Goal: Complete application form

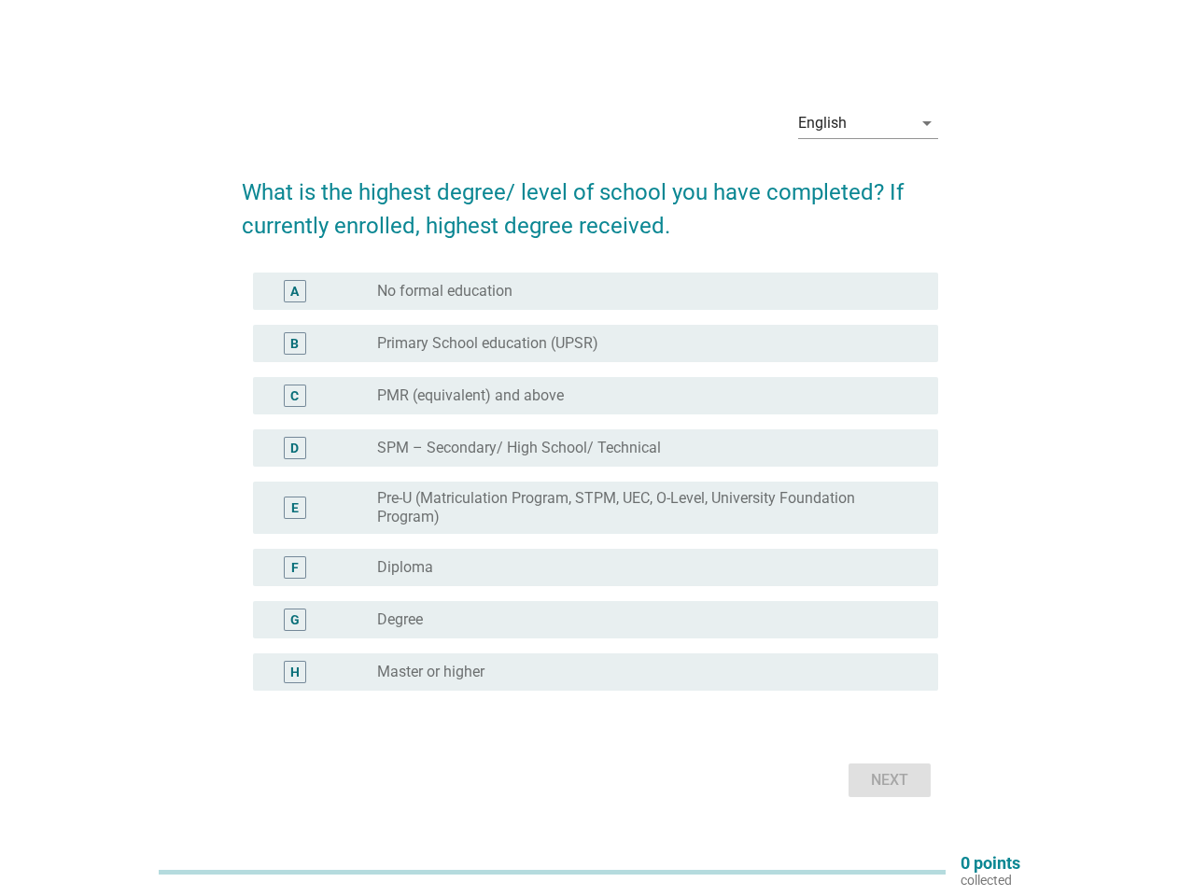
click at [590, 448] on label "SPM – Secondary/ High School/ Technical" at bounding box center [519, 448] width 284 height 19
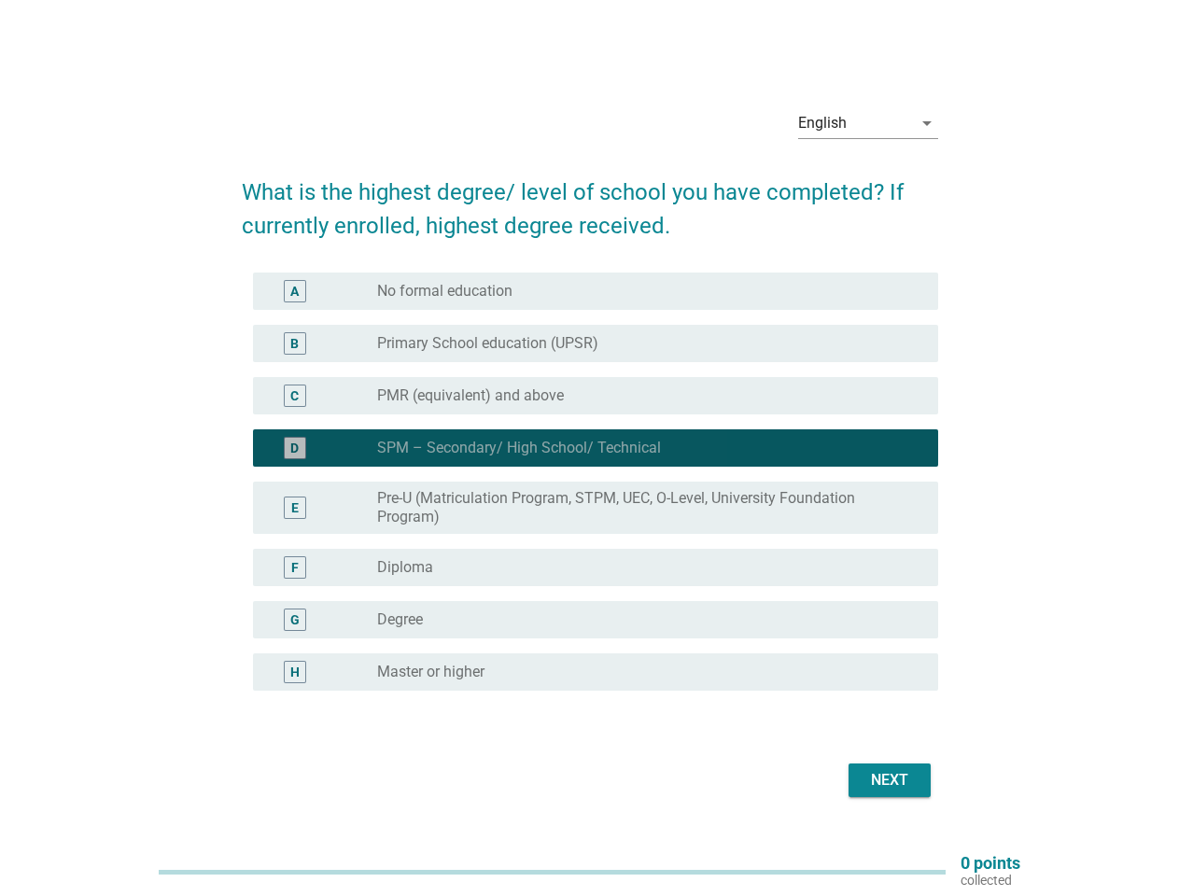
click at [868, 123] on div "English" at bounding box center [855, 123] width 114 height 30
click at [590, 493] on label "Pre-U (Matriculation Program, STPM, UEC, O-Level, University Foundation Program)" at bounding box center [642, 507] width 531 height 37
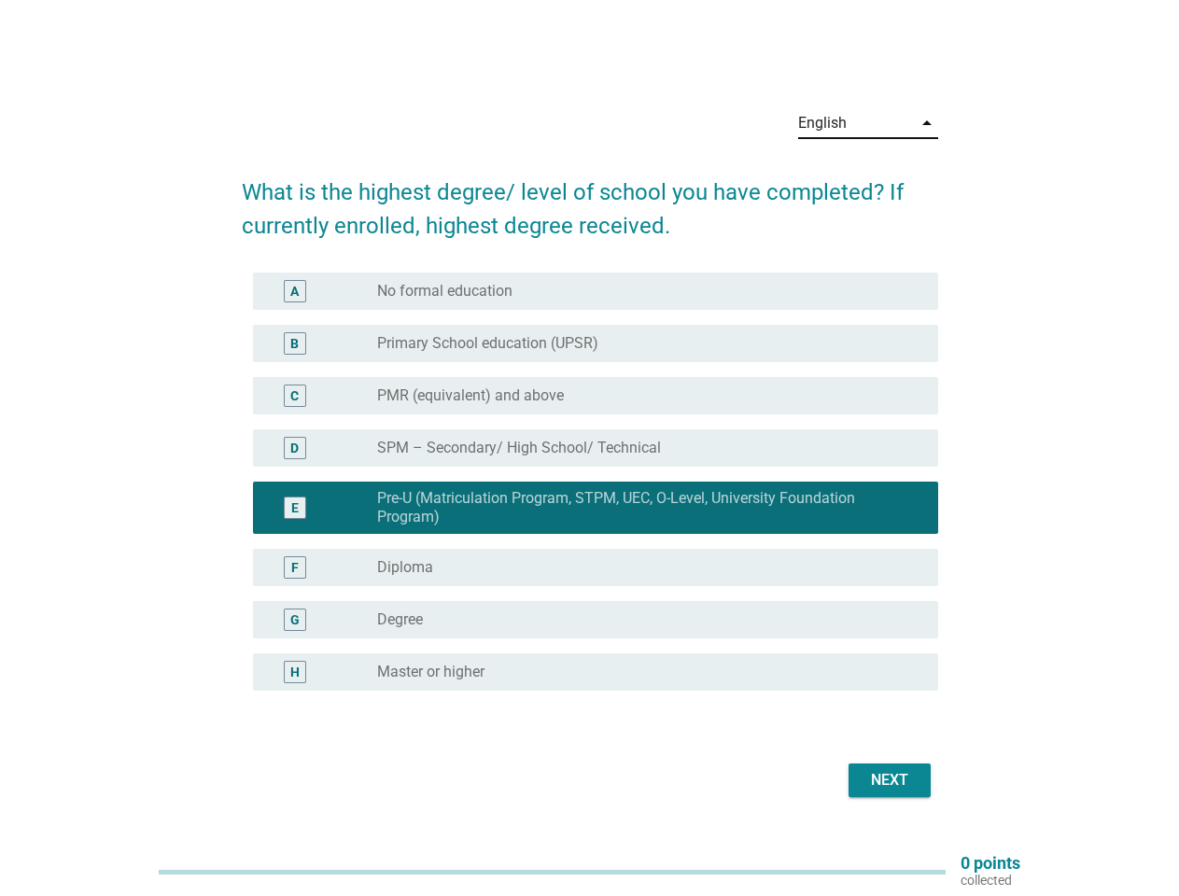
click at [590, 482] on div "E radio_button_checked Pre-U (Matriculation Program, STPM, UEC, O-Level, Univer…" at bounding box center [595, 508] width 685 height 52
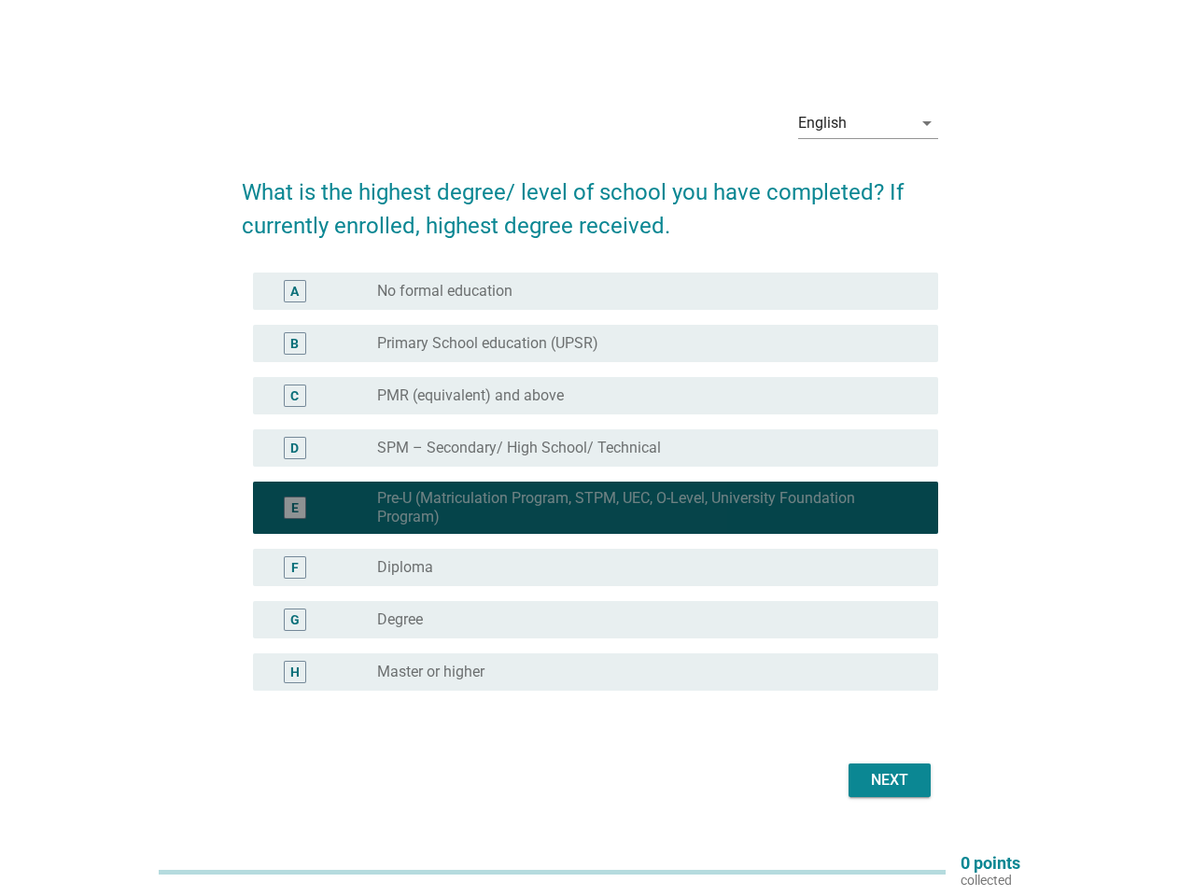
click at [596, 291] on div "radio_button_unchecked No formal education" at bounding box center [642, 291] width 531 height 19
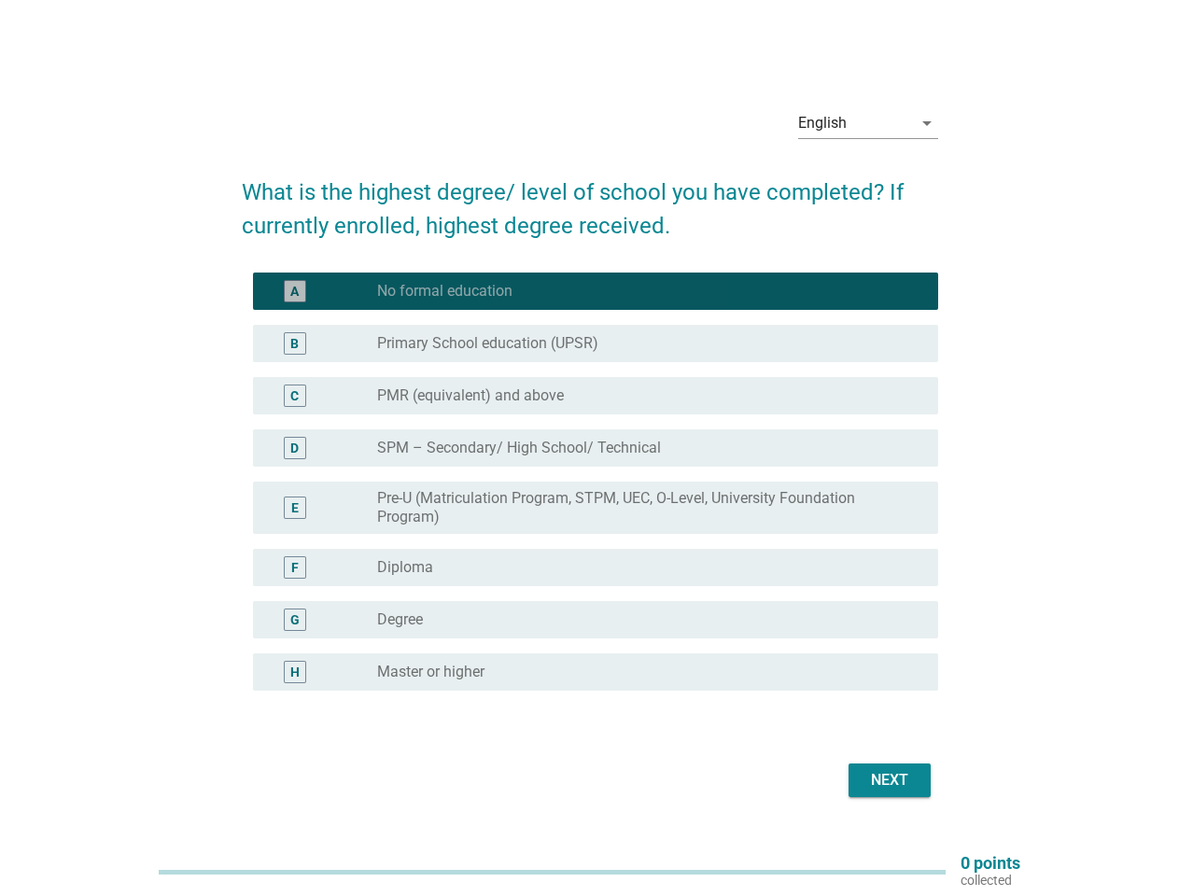
click at [444, 291] on label "No formal education" at bounding box center [444, 291] width 135 height 19
click at [596, 344] on label "Primary School education (UPSR)" at bounding box center [487, 343] width 221 height 19
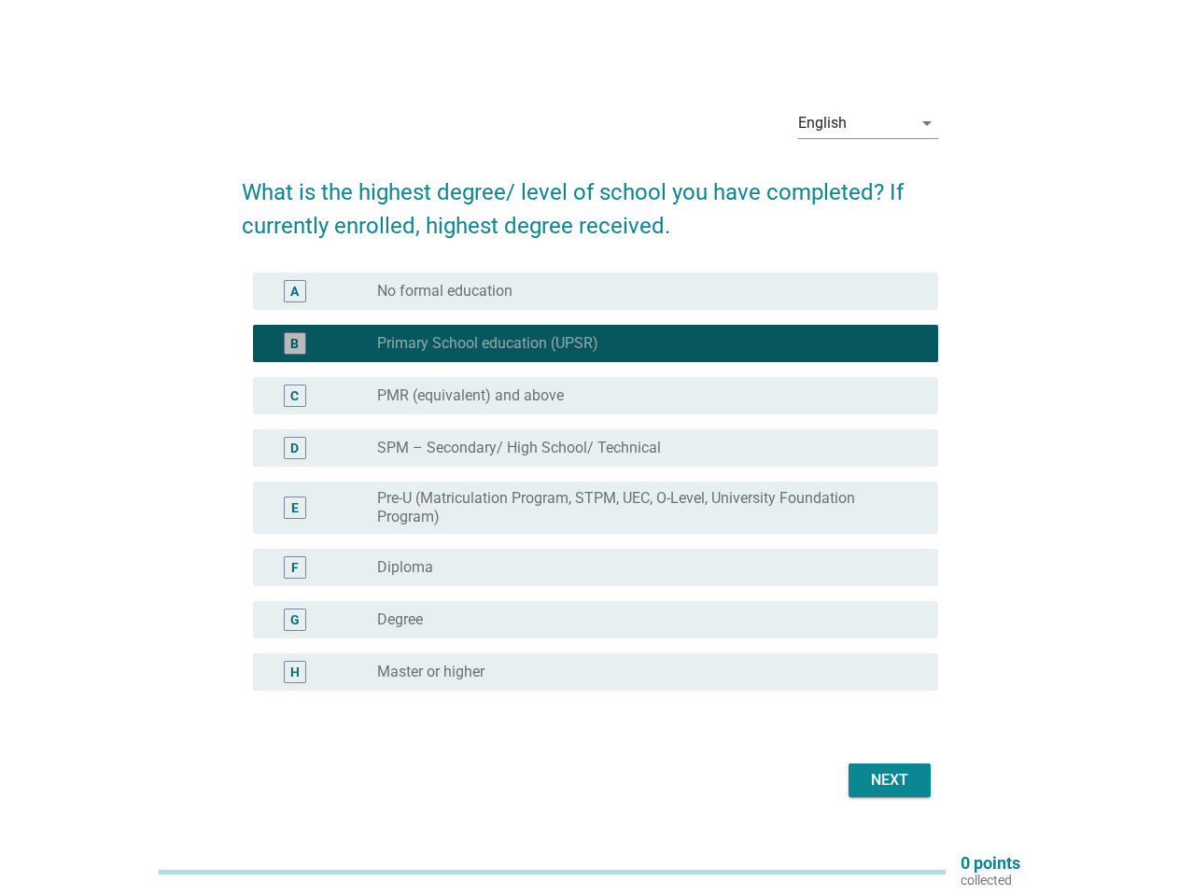
click at [487, 344] on label "Primary School education (UPSR)" at bounding box center [487, 343] width 221 height 19
click at [596, 396] on div "radio_button_unchecked PMR (equivalent) and above" at bounding box center [642, 396] width 531 height 19
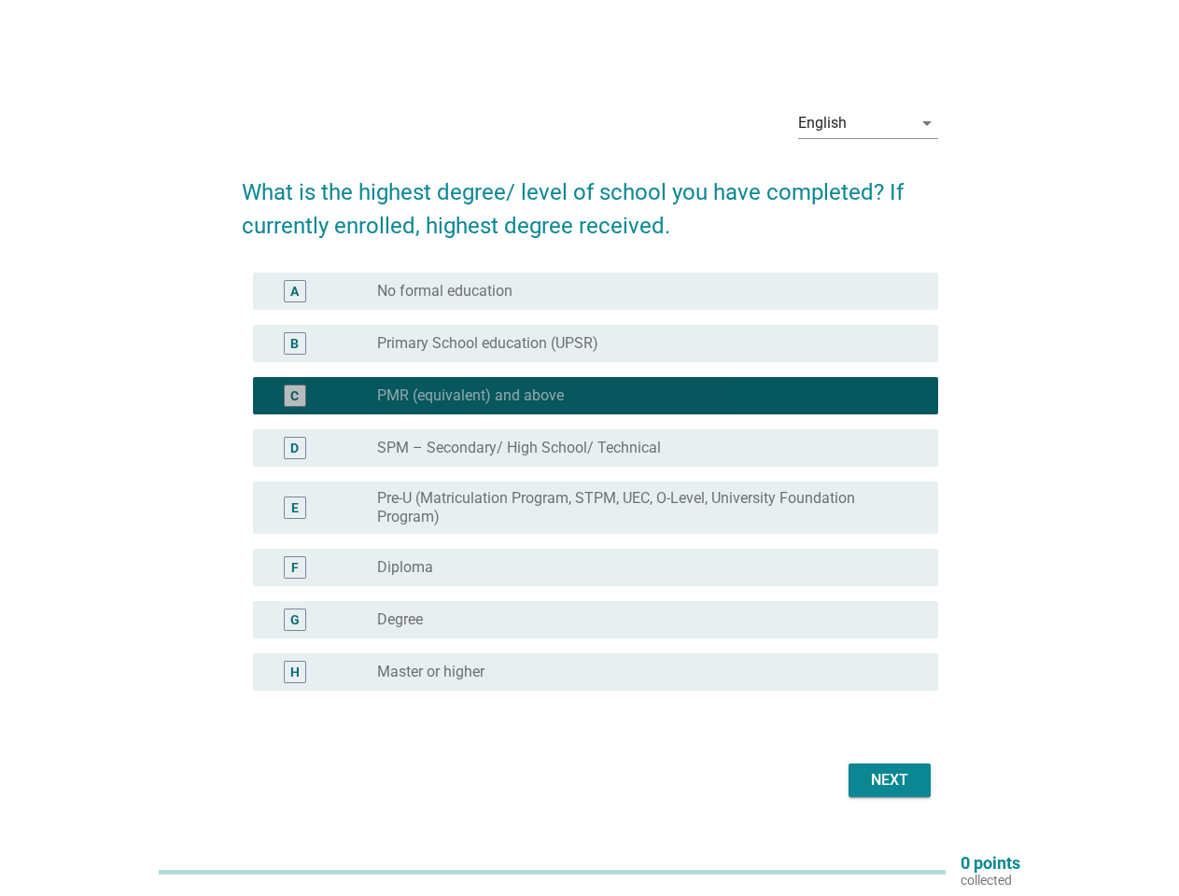
click at [471, 396] on label "PMR (equivalent) and above" at bounding box center [470, 396] width 187 height 19
